Goal: Navigation & Orientation: Find specific page/section

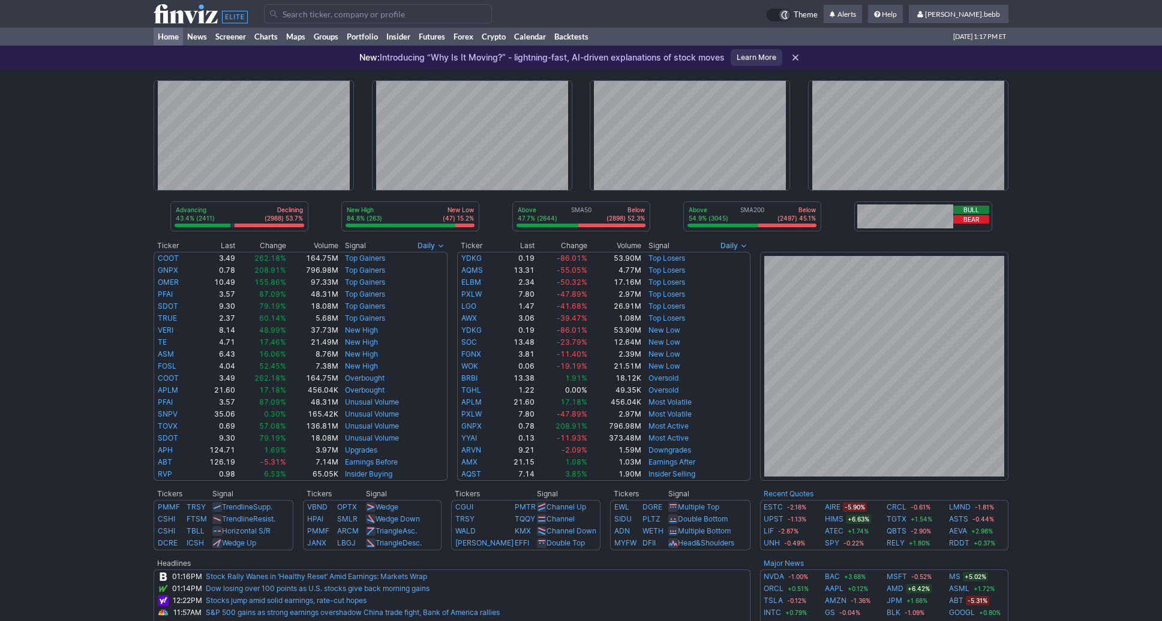
click at [168, 22] on icon at bounding box center [201, 13] width 94 height 19
click at [199, 12] on use at bounding box center [201, 13] width 94 height 19
click at [153, 8] on td "Theme Alerts Help amy.bebb Settings Sign Out" at bounding box center [581, 14] width 1162 height 28
click at [178, 13] on use at bounding box center [201, 13] width 94 height 19
click at [203, 26] on td at bounding box center [209, 14] width 110 height 28
